Goal: Navigation & Orientation: Find specific page/section

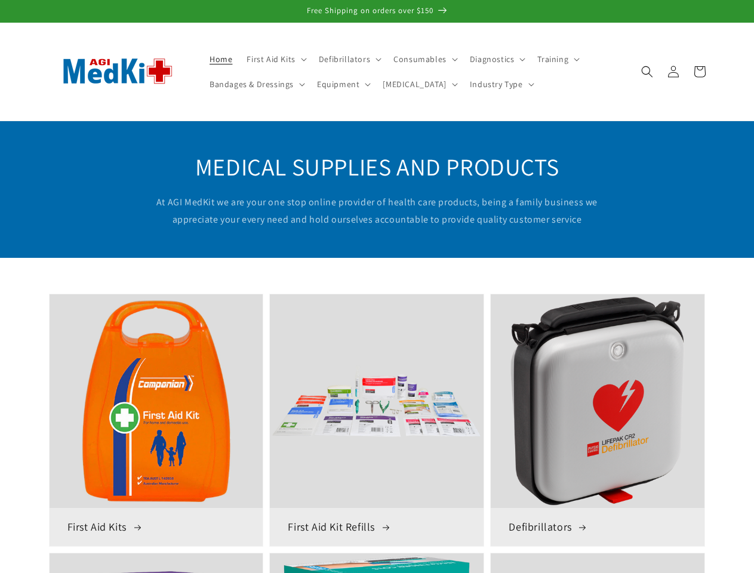
click at [274, 59] on span "First Aid Kits" at bounding box center [271, 59] width 48 height 11
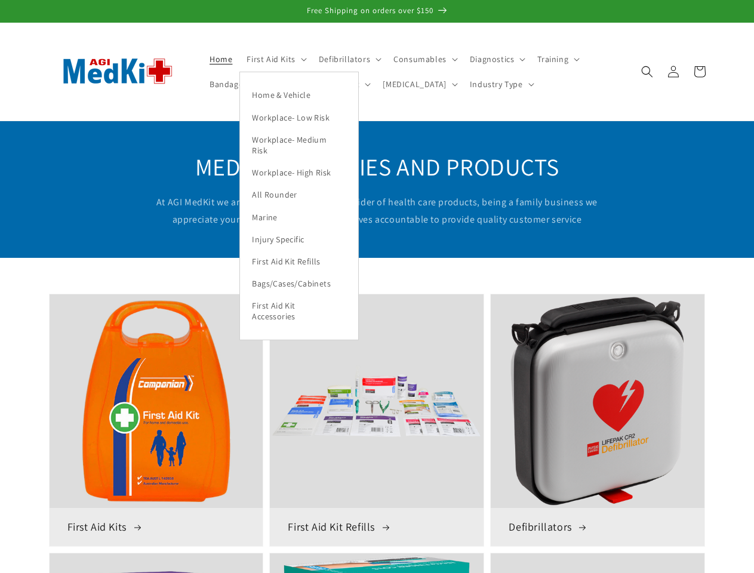
click at [346, 59] on span "Defibrillators" at bounding box center [344, 59] width 51 height 11
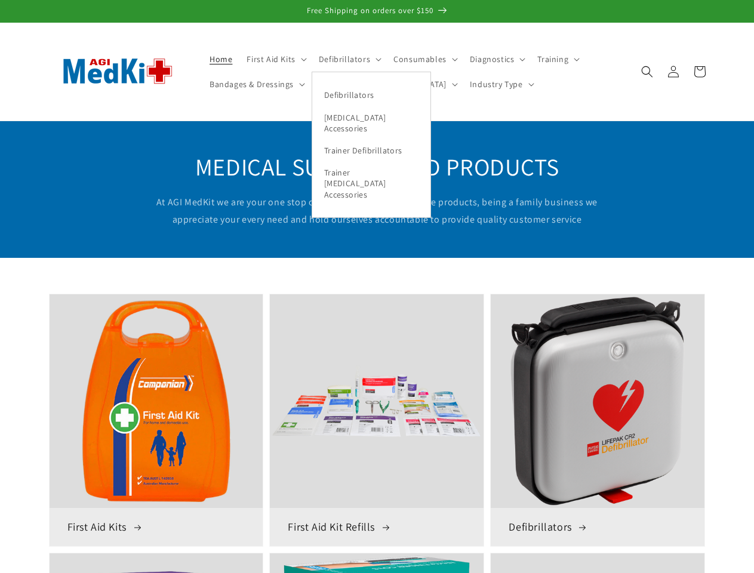
click at [420, 59] on span "Consumables" at bounding box center [420, 59] width 53 height 11
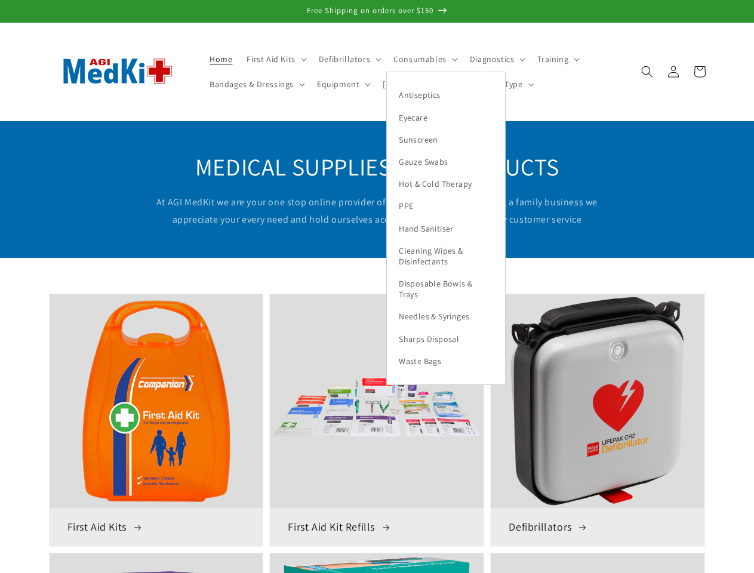
click at [491, 59] on span "Diagnostics" at bounding box center [492, 59] width 45 height 11
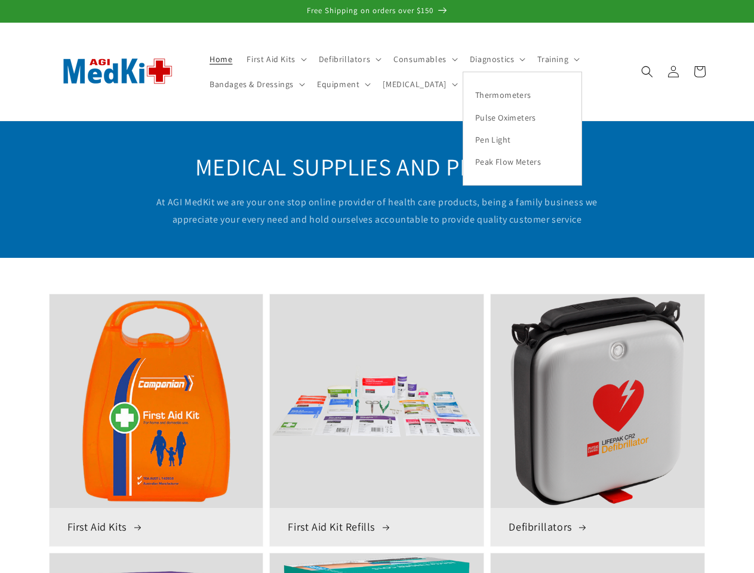
click at [552, 59] on span "Training" at bounding box center [553, 59] width 31 height 11
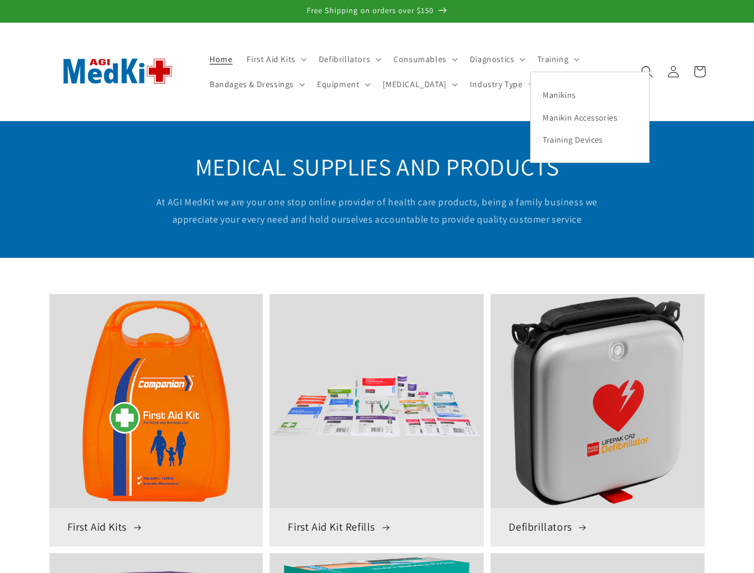
click at [256, 84] on span "Bandages & Dressings" at bounding box center [252, 84] width 84 height 11
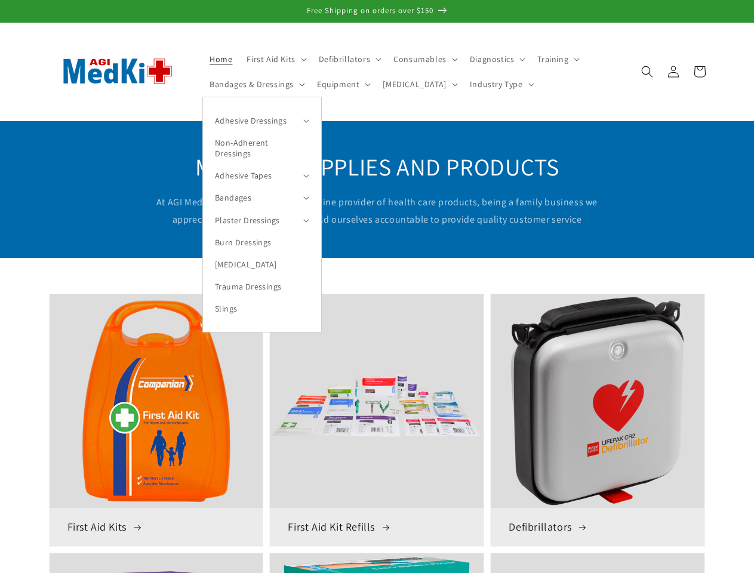
click at [262, 120] on summary "Adhesive Dressings" at bounding box center [262, 120] width 118 height 22
click at [341, 84] on span "Equipment" at bounding box center [338, 84] width 42 height 11
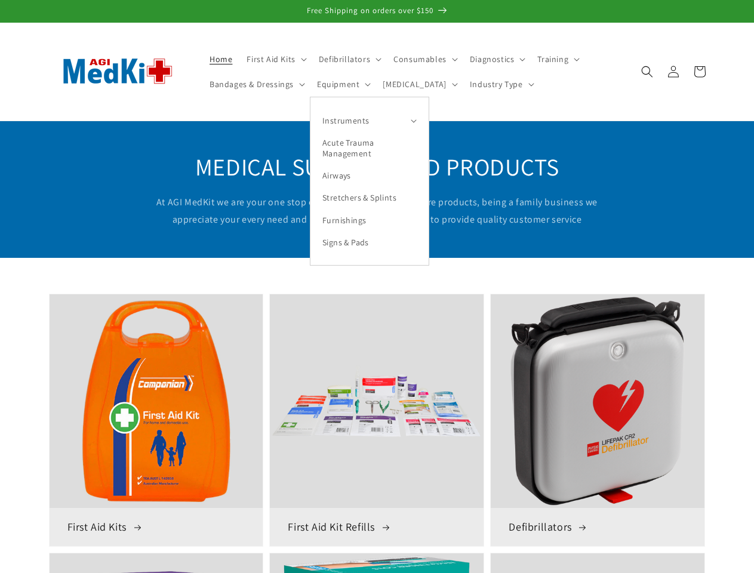
click at [368, 120] on summary "Instruments" at bounding box center [370, 120] width 118 height 22
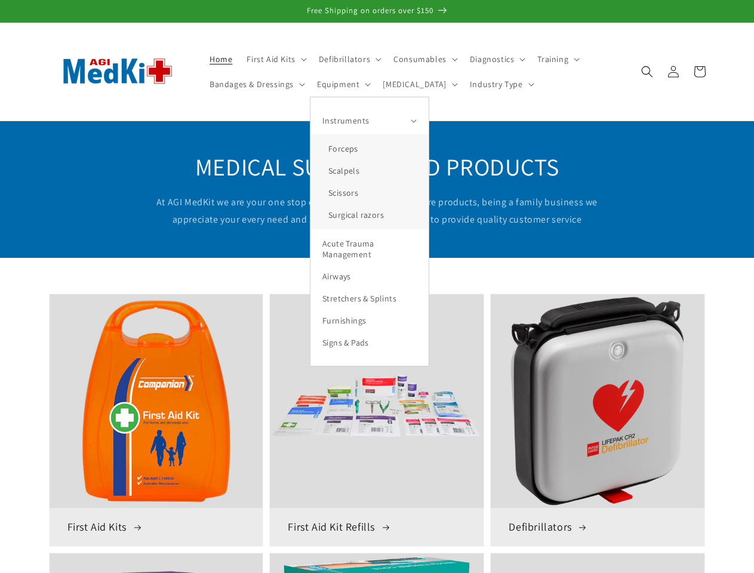
click at [401, 84] on span "[MEDICAL_DATA]" at bounding box center [414, 84] width 63 height 11
